Goal: Information Seeking & Learning: Learn about a topic

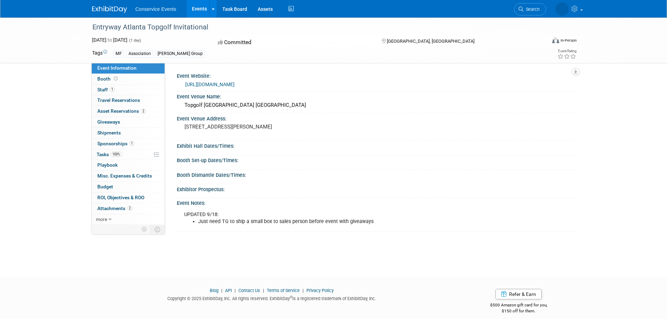
click at [147, 24] on div "Entryway Atlanta Topgolf Invitational" at bounding box center [313, 27] width 446 height 13
click at [149, 26] on div "Entryway Atlanta Topgolf Invitational" at bounding box center [313, 27] width 446 height 13
copy div "Entryway Atlanta Topgolf Invitational"
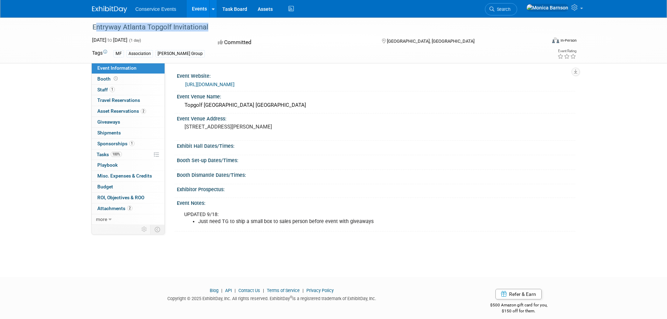
copy div "Entryway Atlanta Topgolf Invitational"
click at [204, 84] on link "https://give.entrywaytalent.org/event/atlanta-topgolf-2025/e662851" at bounding box center [209, 85] width 49 height 6
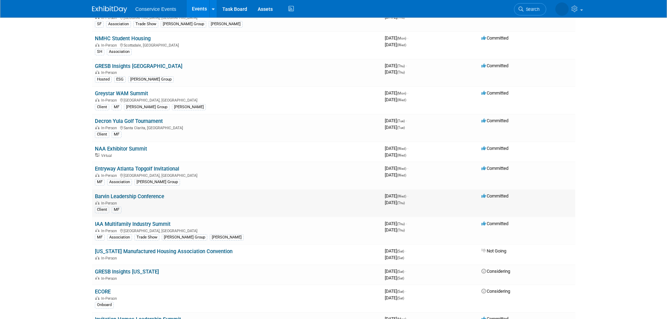
scroll to position [735, 0]
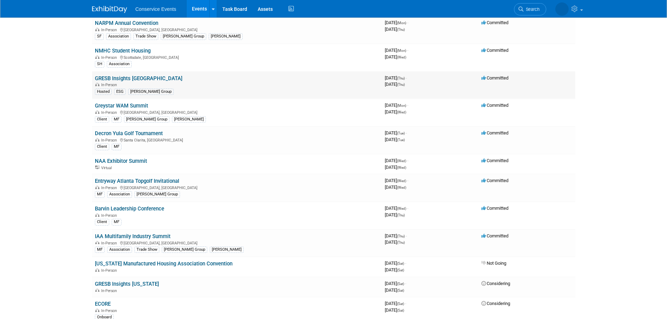
click at [140, 79] on link "GRESB Insights Los Angeles" at bounding box center [138, 78] width 87 height 6
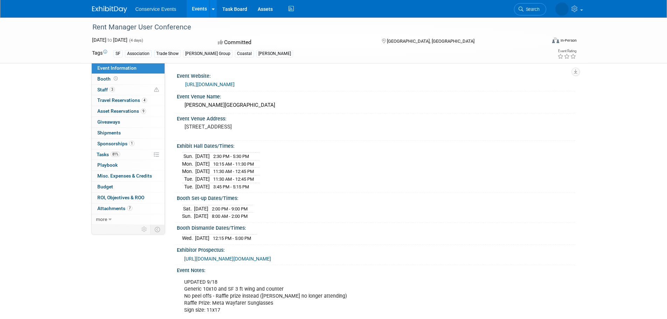
click at [129, 25] on div "Rent Manager User Conference" at bounding box center [313, 27] width 446 height 13
copy div "Rent Manager User Conference"
click at [209, 87] on link "https://conference.rentmanager.com/?utm_campaign=6876232-RMUC25&utm_medium=emai…" at bounding box center [209, 85] width 49 height 6
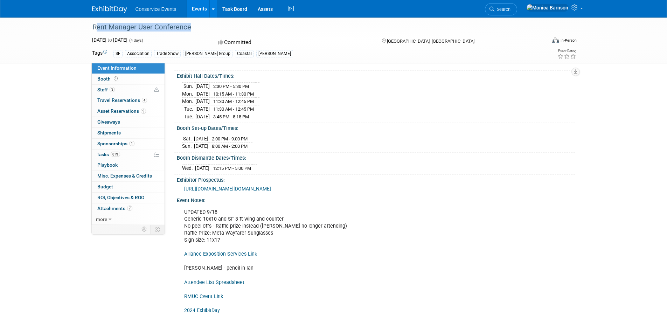
scroll to position [105, 0]
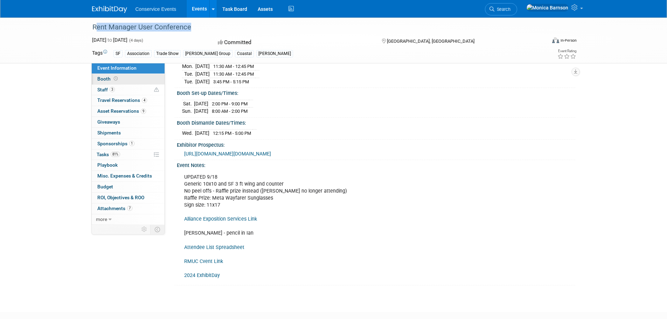
click at [123, 76] on link "Booth" at bounding box center [128, 79] width 73 height 10
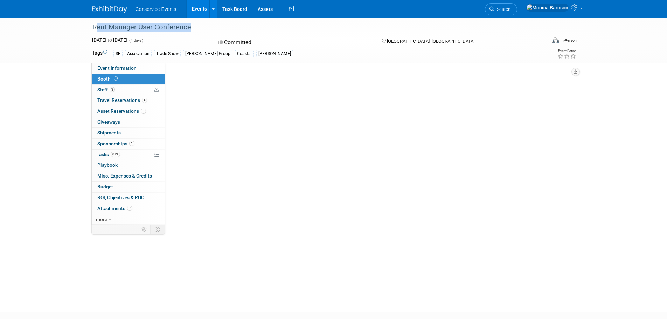
scroll to position [0, 0]
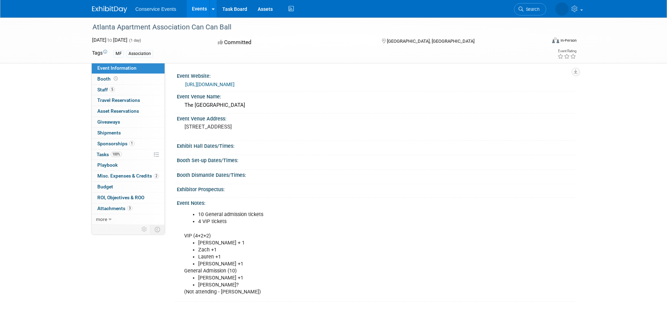
click at [115, 21] on div "Atlanta Apartment Association Can Can Ball" at bounding box center [313, 27] width 446 height 13
click at [118, 24] on div "Atlanta Apartment Association Can Can Ball" at bounding box center [313, 27] width 446 height 13
copy div "Atlanta Apartment Association Can Can Ball"
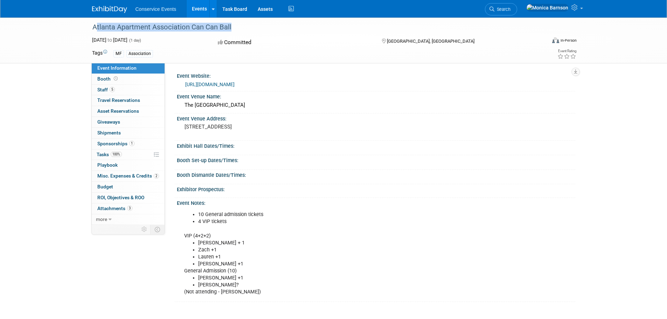
click at [194, 85] on link "https://cancanball.org/?doing_wp_cron=1756999770.2402939796447753906250" at bounding box center [209, 85] width 49 height 6
click at [120, 79] on link "Booth" at bounding box center [128, 79] width 73 height 10
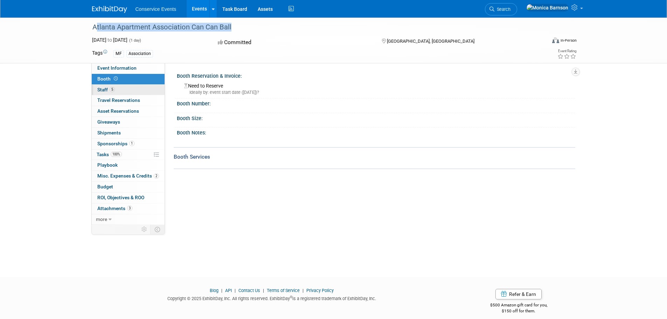
click at [124, 90] on link "5 Staff 5" at bounding box center [128, 90] width 73 height 10
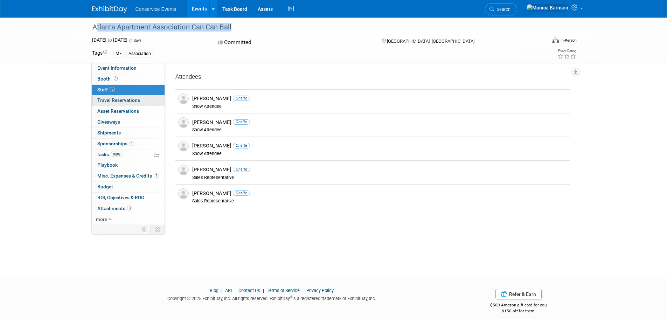
click at [127, 100] on span "Travel Reservations 0" at bounding box center [118, 100] width 43 height 6
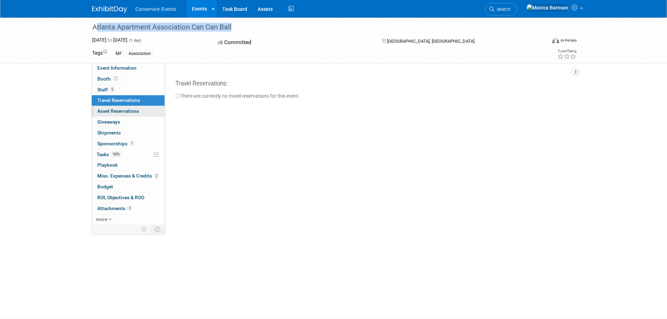
click at [128, 109] on span "Asset Reservations 0" at bounding box center [118, 111] width 42 height 6
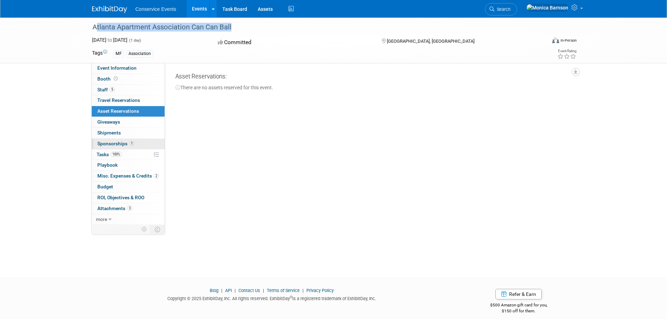
click at [127, 146] on link "1 Sponsorships 1" at bounding box center [128, 144] width 73 height 10
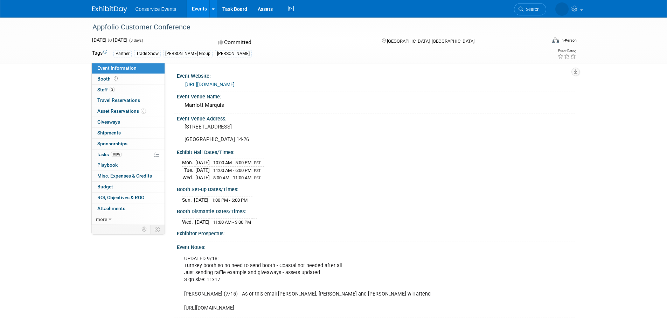
click at [113, 29] on div "Appfolio Customer Conference" at bounding box center [313, 27] width 446 height 13
copy div "Appfolio Customer Conference"
click at [204, 85] on link "[URL][DOMAIN_NAME]" at bounding box center [209, 85] width 49 height 6
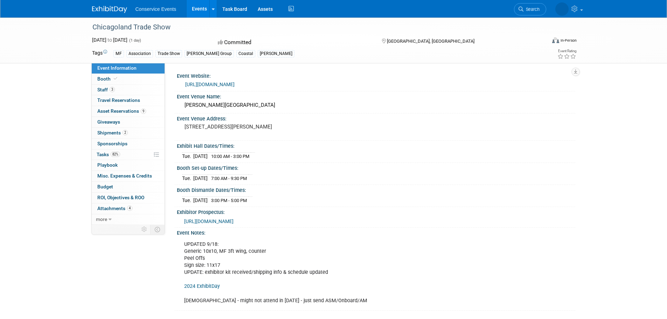
drag, startPoint x: 0, startPoint y: 0, endPoint x: 115, endPoint y: 25, distance: 117.5
click at [115, 25] on div "Chicagoland Trade Show" at bounding box center [313, 27] width 446 height 13
copy div "Chicagoland Trade Show"
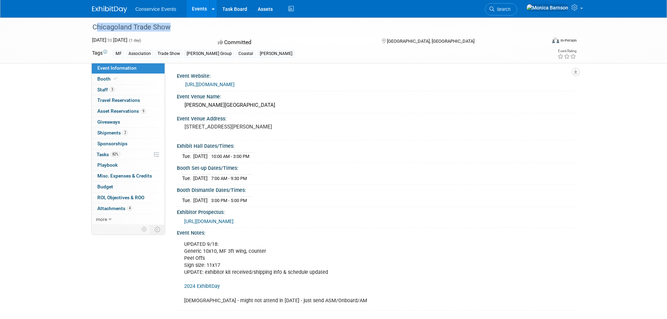
click at [212, 83] on link "https://www.caapts.org/events/2025-caa-trade-show-and-education-conference" at bounding box center [209, 85] width 49 height 6
drag, startPoint x: 233, startPoint y: 133, endPoint x: 185, endPoint y: 134, distance: 48.7
click at [185, 130] on pre "100 Drury Lane Oakbrook Terrace, IL 60181 United States" at bounding box center [259, 127] width 150 height 6
copy pre "[GEOGRAPHIC_DATA], [GEOGRAPHIC_DATA]"
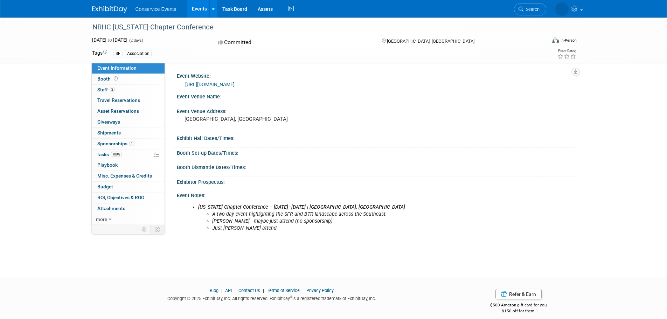
click at [119, 29] on div "NRHC [US_STATE] Chapter Conference" at bounding box center [313, 27] width 446 height 13
copy div "NRHC [US_STATE] Chapter Conference"
click at [210, 83] on link "https://members.rentalhomecouncil.org/events/EventDetails.aspx?id=1979142" at bounding box center [209, 85] width 49 height 6
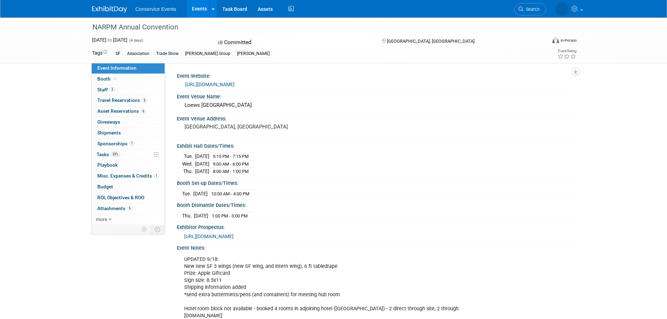
click at [141, 27] on div "NARPM Annual Convention" at bounding box center [313, 27] width 446 height 13
copy div "NARPM Annual Convention"
click at [190, 83] on link "[URL][DOMAIN_NAME]" at bounding box center [209, 85] width 49 height 6
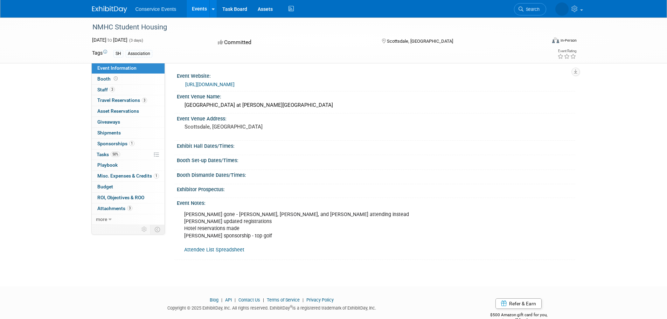
click at [119, 27] on div "NMHC Student Housing" at bounding box center [313, 27] width 446 height 13
copy div "NMHC Student Housing"
click at [234, 83] on link "https://www.nmhc.org/meetings/calendar/shc/2025-nmhc-student-housing-conference/" at bounding box center [209, 85] width 49 height 6
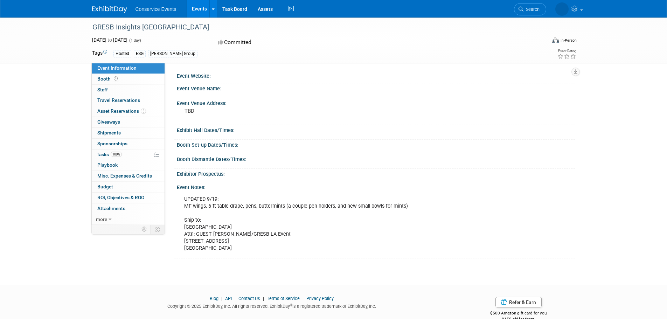
click at [154, 28] on div "GRESB Insights [GEOGRAPHIC_DATA]" at bounding box center [313, 27] width 446 height 13
copy div "GRESB Insights [GEOGRAPHIC_DATA]"
